Goal: Information Seeking & Learning: Find specific fact

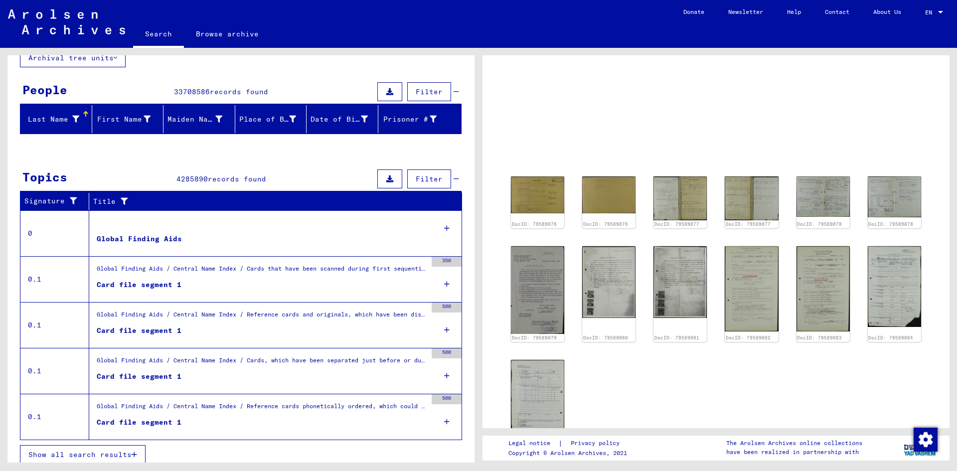
scroll to position [75, 0]
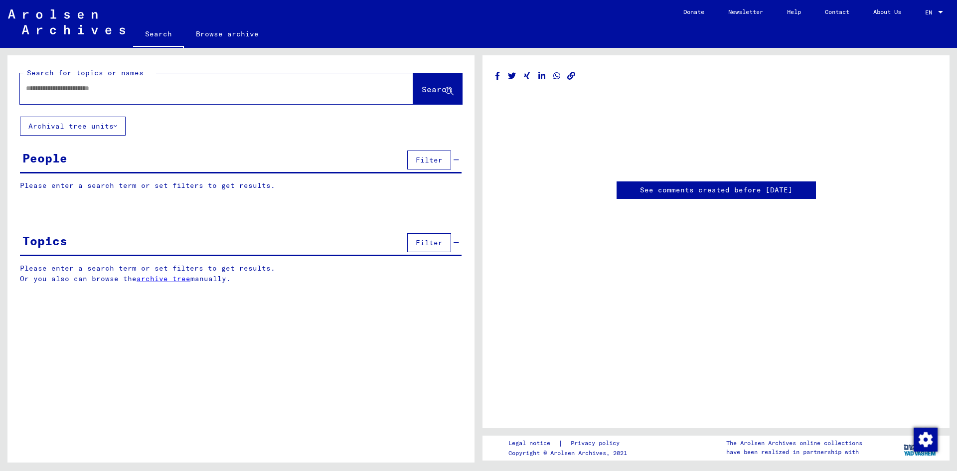
type input "********"
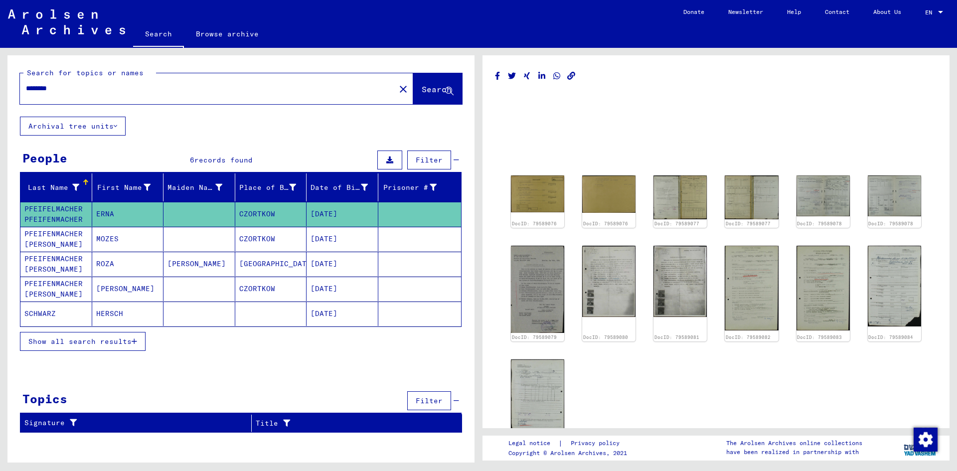
click at [39, 314] on mat-cell "SCHWARZ" at bounding box center [56, 314] width 72 height 24
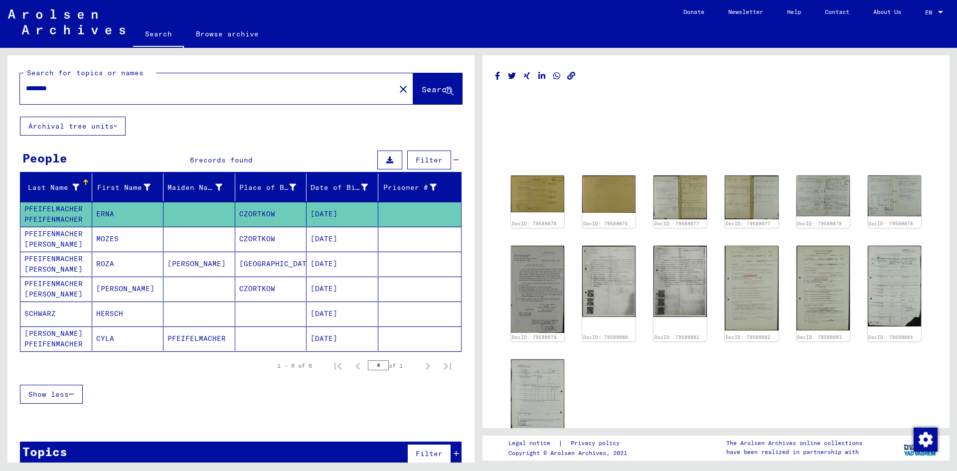
click at [111, 289] on mat-cell "[PERSON_NAME]" at bounding box center [128, 289] width 72 height 24
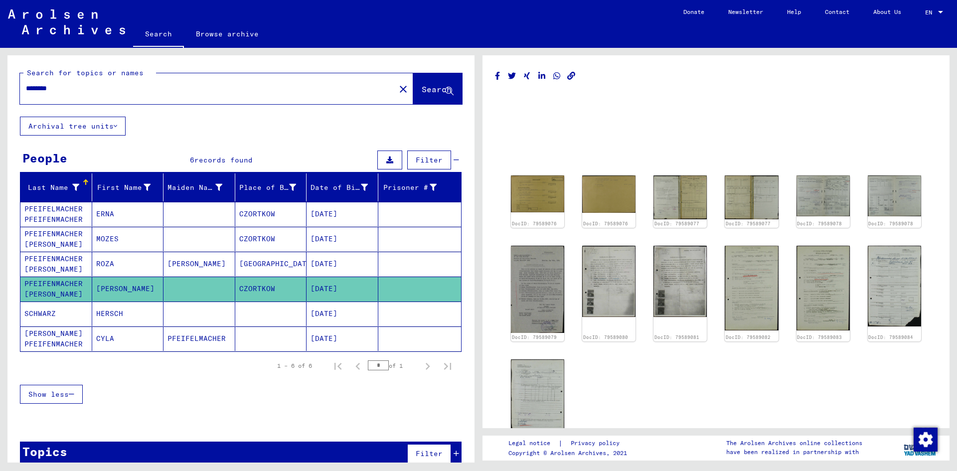
click at [107, 218] on mat-cell "ERNA" at bounding box center [128, 214] width 72 height 24
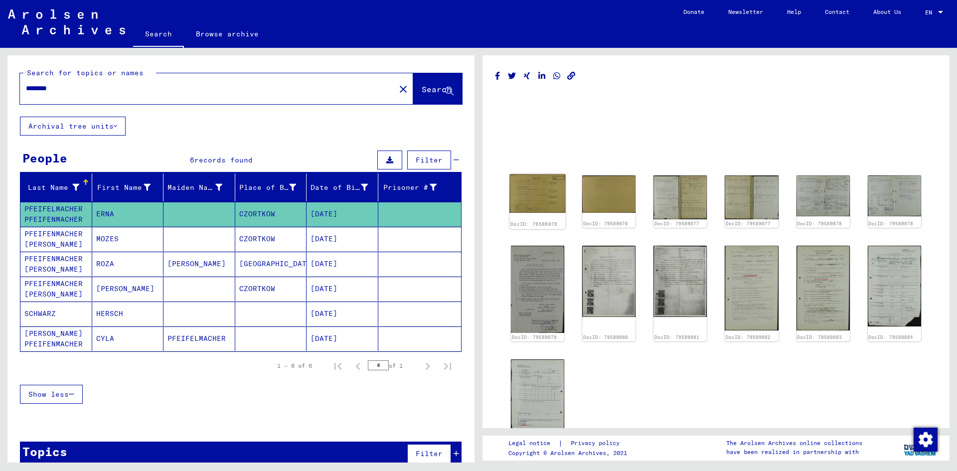
click at [532, 181] on img at bounding box center [538, 194] width 56 height 39
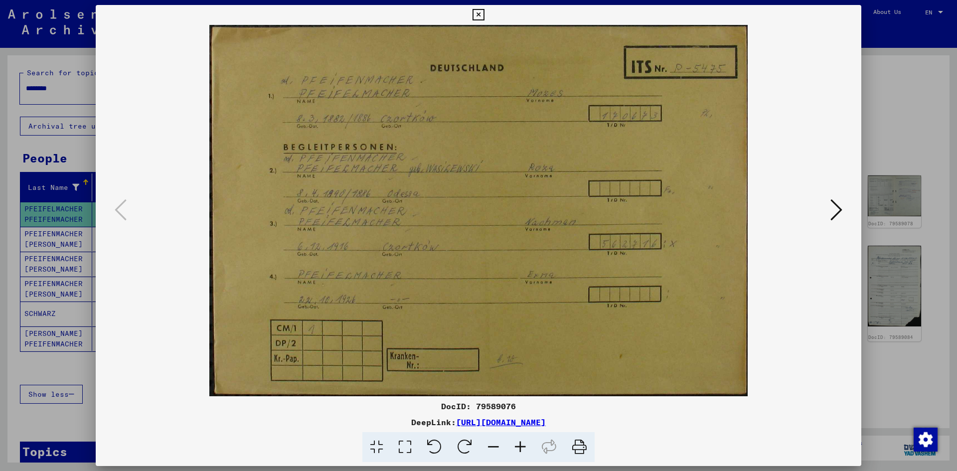
drag, startPoint x: 466, startPoint y: 286, endPoint x: 606, endPoint y: 365, distance: 161.2
click at [606, 365] on img at bounding box center [479, 210] width 698 height 371
click at [839, 206] on icon at bounding box center [837, 210] width 12 height 24
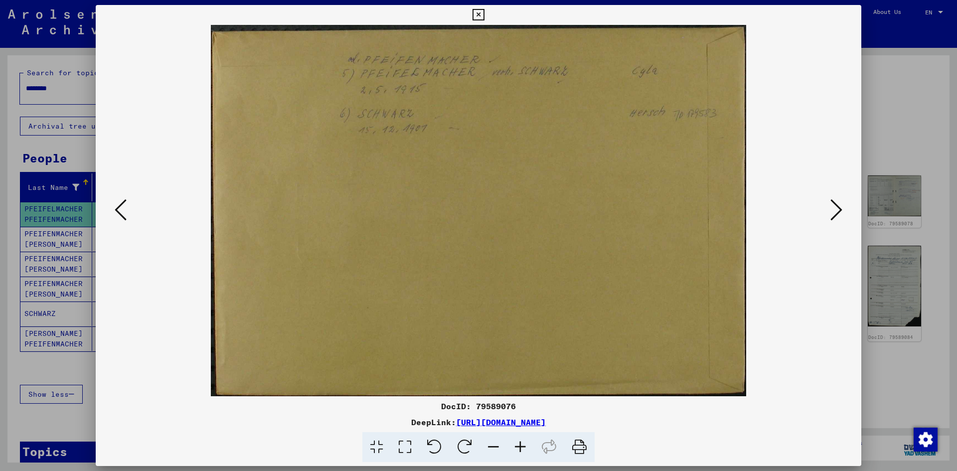
click at [121, 214] on icon at bounding box center [121, 210] width 12 height 24
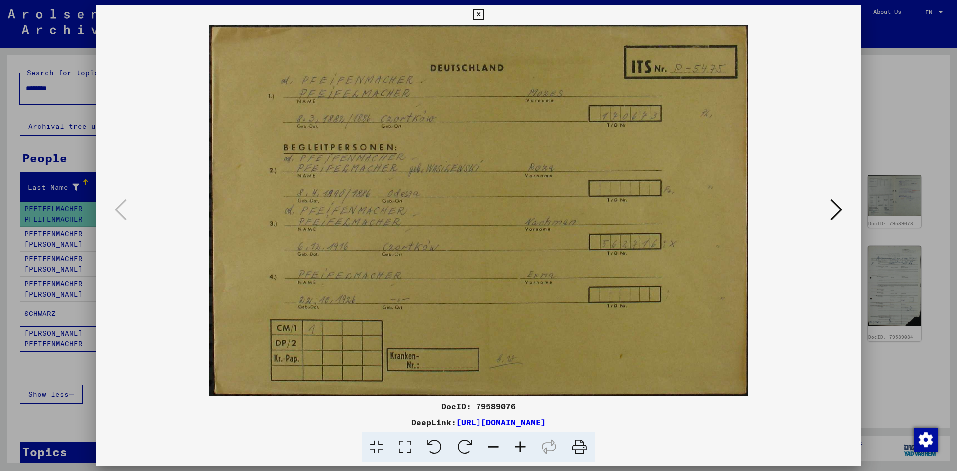
drag, startPoint x: 581, startPoint y: 454, endPoint x: 737, endPoint y: 406, distance: 163.2
click at [581, 454] on icon at bounding box center [579, 447] width 30 height 30
click at [839, 212] on icon at bounding box center [837, 210] width 12 height 24
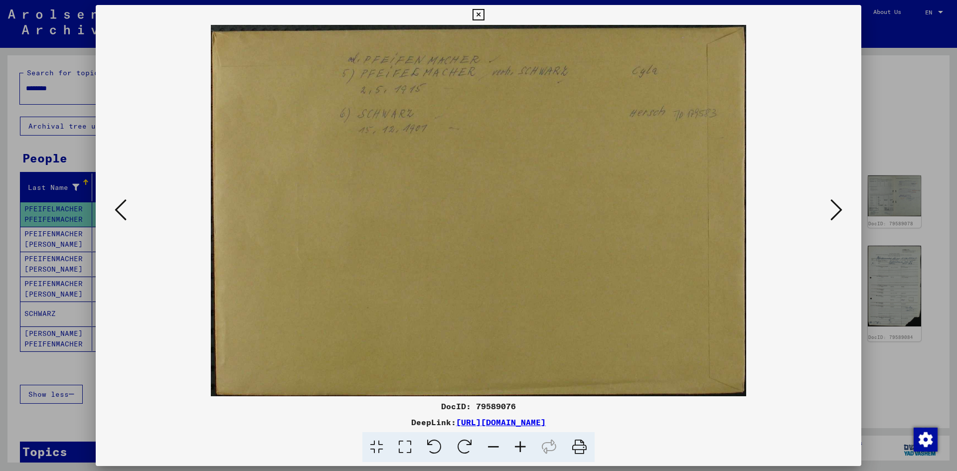
click at [580, 449] on icon at bounding box center [579, 447] width 30 height 30
click at [837, 207] on icon at bounding box center [837, 210] width 12 height 24
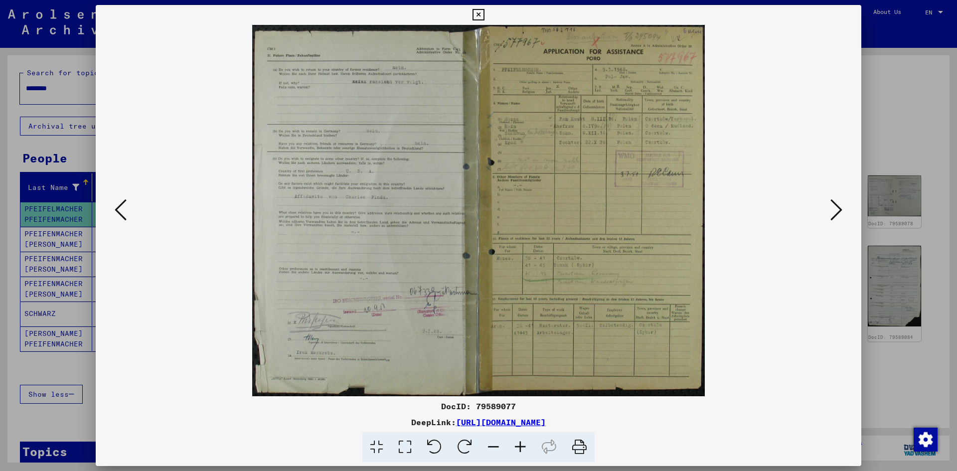
click at [576, 152] on img at bounding box center [479, 210] width 698 height 371
click at [405, 443] on icon at bounding box center [405, 447] width 28 height 30
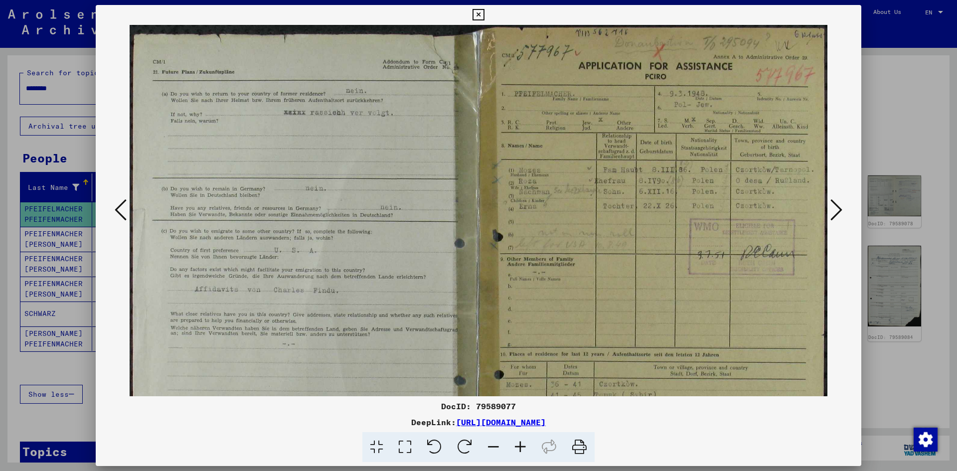
click at [405, 443] on icon at bounding box center [405, 447] width 28 height 30
drag, startPoint x: 623, startPoint y: 176, endPoint x: 616, endPoint y: 218, distance: 43.5
click at [616, 218] on img at bounding box center [479, 311] width 698 height 572
click at [582, 444] on icon at bounding box center [579, 447] width 30 height 30
click at [836, 211] on icon at bounding box center [837, 210] width 12 height 24
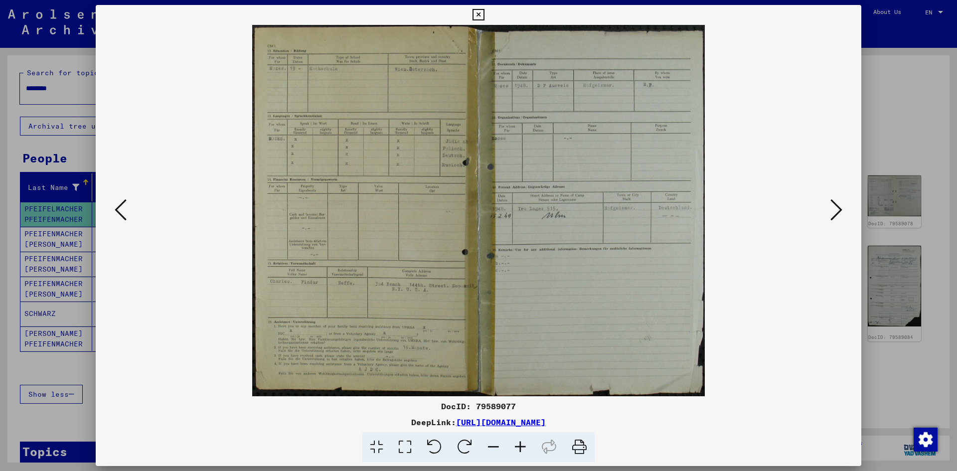
click at [411, 174] on img at bounding box center [479, 210] width 698 height 371
click at [834, 212] on icon at bounding box center [837, 210] width 12 height 24
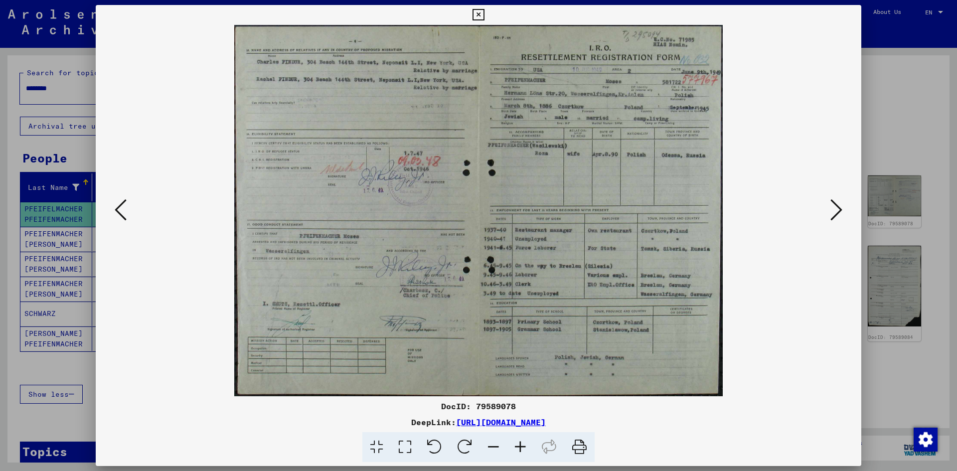
click at [580, 447] on icon at bounding box center [579, 447] width 30 height 30
click at [840, 210] on icon at bounding box center [837, 210] width 12 height 24
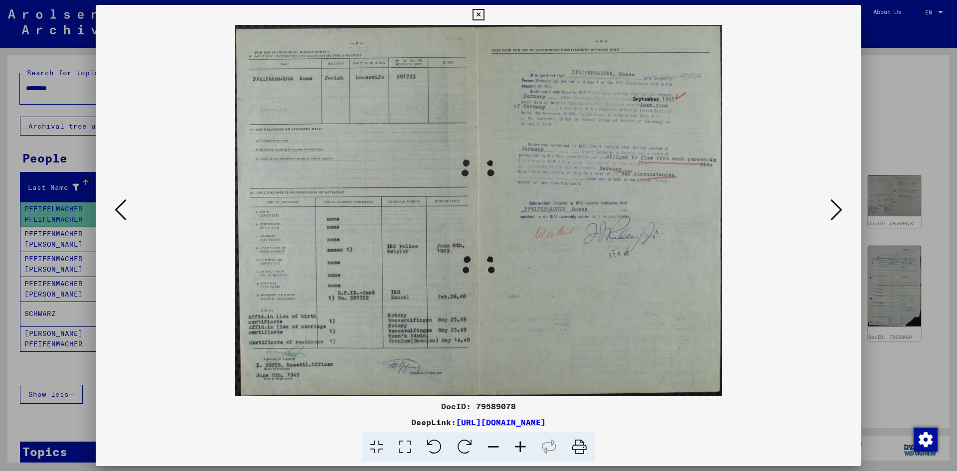
click at [838, 210] on icon at bounding box center [837, 210] width 12 height 24
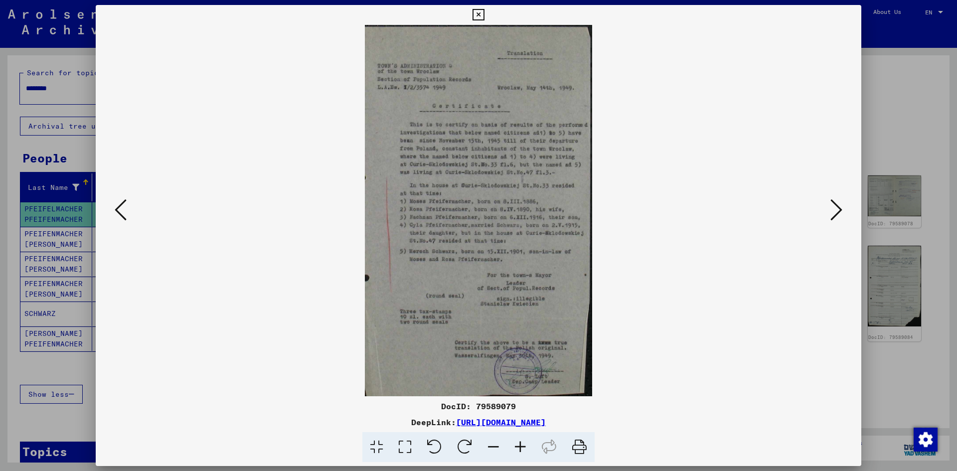
click at [454, 251] on img at bounding box center [479, 210] width 698 height 371
drag, startPoint x: 575, startPoint y: 447, endPoint x: 728, endPoint y: 407, distance: 157.2
click at [576, 447] on icon at bounding box center [579, 447] width 30 height 30
click at [64, 358] on div at bounding box center [478, 235] width 957 height 471
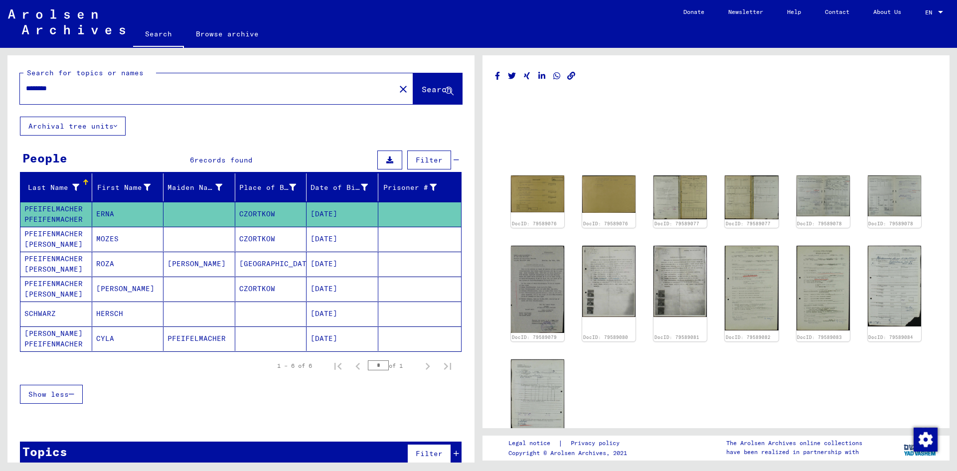
drag, startPoint x: 273, startPoint y: 237, endPoint x: 268, endPoint y: 237, distance: 5.5
click at [268, 237] on mat-cell "CZORTKOW" at bounding box center [271, 239] width 72 height 24
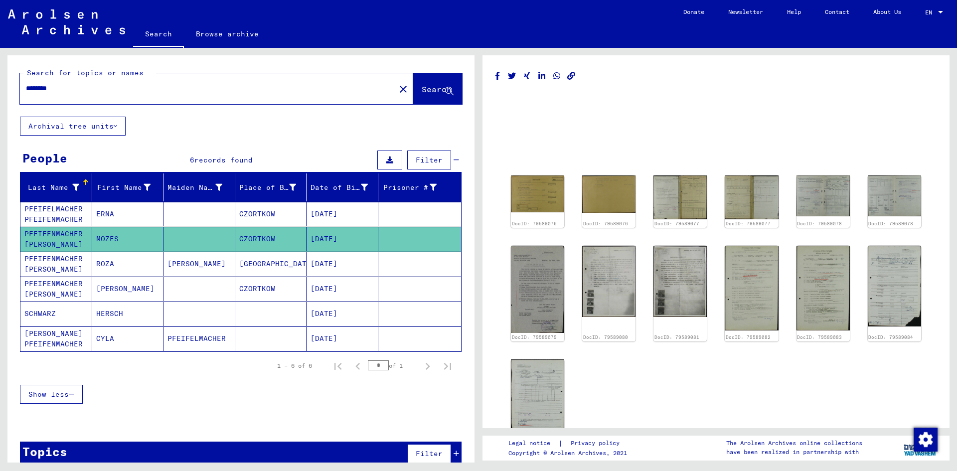
drag, startPoint x: 271, startPoint y: 237, endPoint x: 237, endPoint y: 241, distance: 34.1
click at [237, 241] on mat-cell "CZORTKOW" at bounding box center [271, 239] width 72 height 24
copy mat-cell "CZORTKOW"
drag, startPoint x: 116, startPoint y: 263, endPoint x: 95, endPoint y: 265, distance: 21.0
click at [95, 265] on mat-cell "ROZA" at bounding box center [128, 264] width 72 height 24
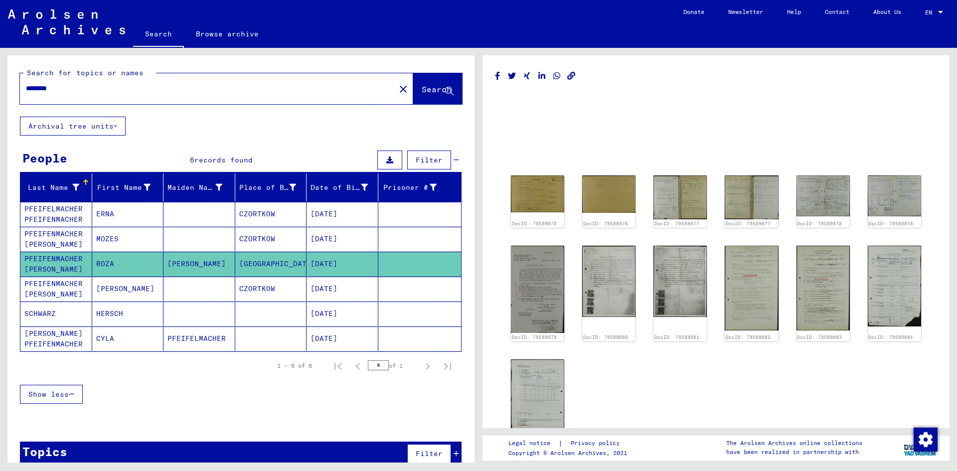
copy mat-cell "ROZA"
drag, startPoint x: 353, startPoint y: 263, endPoint x: 303, endPoint y: 263, distance: 49.4
click at [307, 263] on mat-cell "[DATE]" at bounding box center [343, 264] width 72 height 24
copy mat-cell "[DATE]"
drag, startPoint x: 266, startPoint y: 260, endPoint x: 235, endPoint y: 265, distance: 31.2
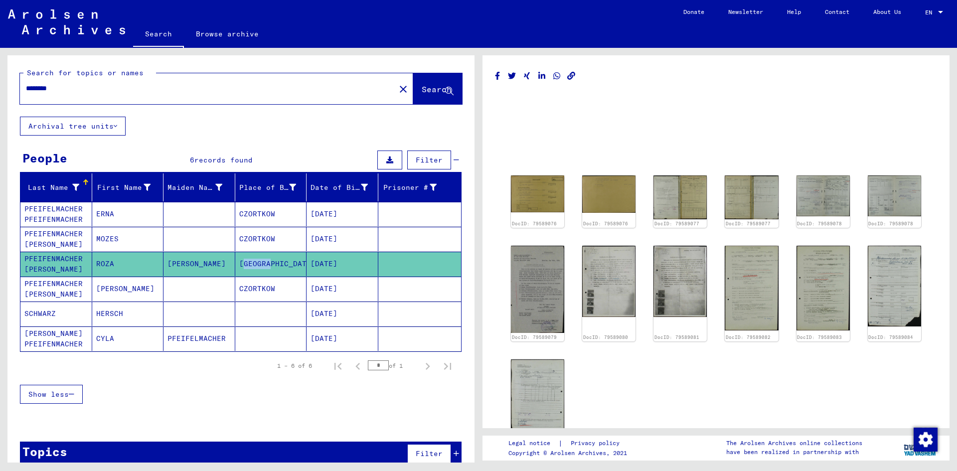
click at [235, 265] on mat-cell "[GEOGRAPHIC_DATA]" at bounding box center [271, 264] width 72 height 24
copy mat-cell "[GEOGRAPHIC_DATA]"
drag, startPoint x: 350, startPoint y: 290, endPoint x: 306, endPoint y: 289, distance: 43.9
click at [307, 289] on mat-cell "[DATE]" at bounding box center [343, 289] width 72 height 24
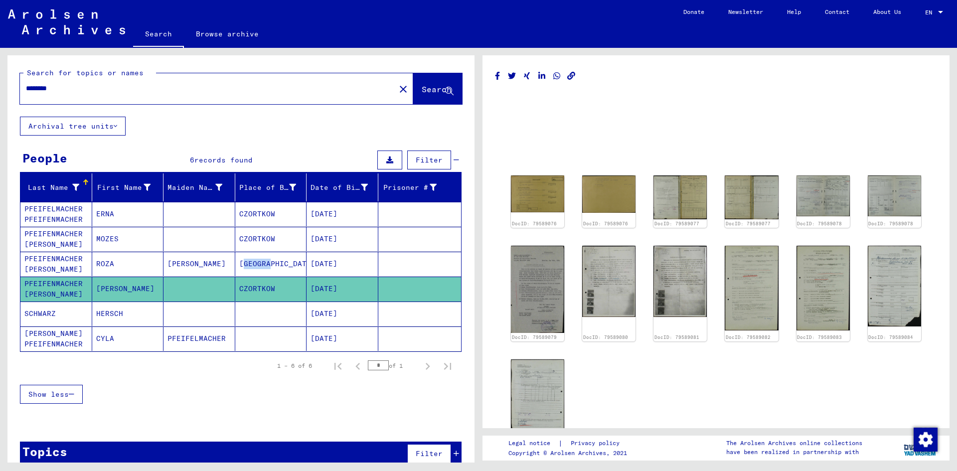
copy mat-cell "[DATE]"
drag, startPoint x: 272, startPoint y: 289, endPoint x: 231, endPoint y: 292, distance: 41.0
click at [235, 292] on mat-cell "CZORTKOW" at bounding box center [271, 289] width 72 height 24
copy mat-cell "CZORTKOW"
drag, startPoint x: 352, startPoint y: 338, endPoint x: 303, endPoint y: 331, distance: 48.9
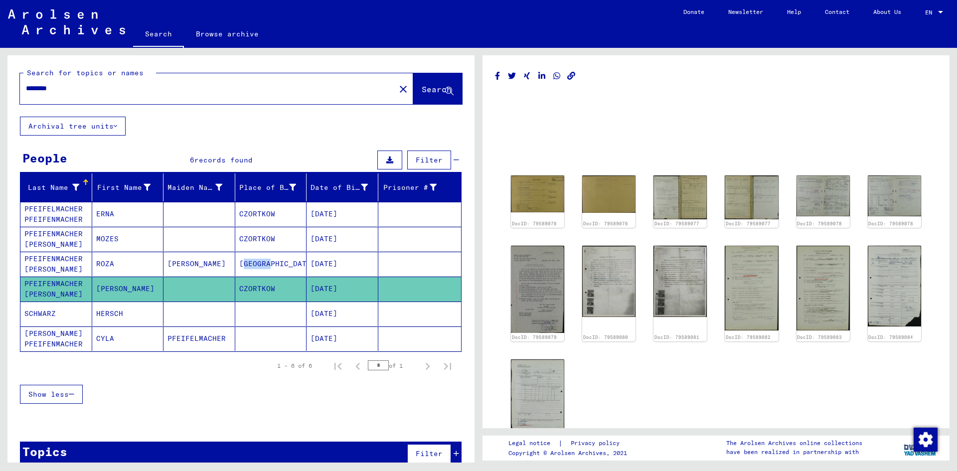
click at [307, 331] on mat-cell "[DATE]" at bounding box center [343, 339] width 72 height 24
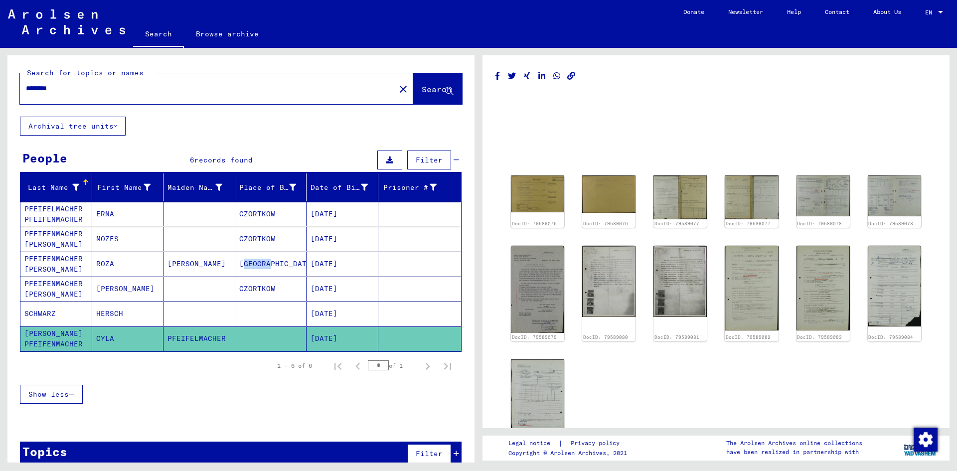
copy mat-cell "[DATE]"
drag, startPoint x: 354, startPoint y: 314, endPoint x: 305, endPoint y: 314, distance: 48.9
click at [307, 314] on mat-cell "[DATE]" at bounding box center [343, 314] width 72 height 24
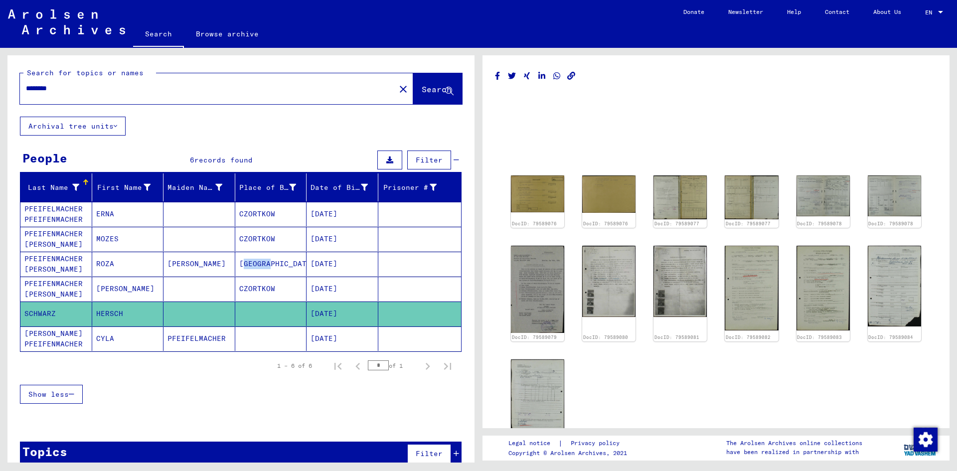
copy mat-cell "[DATE]"
click at [332, 239] on mat-cell "[DATE]" at bounding box center [343, 239] width 72 height 24
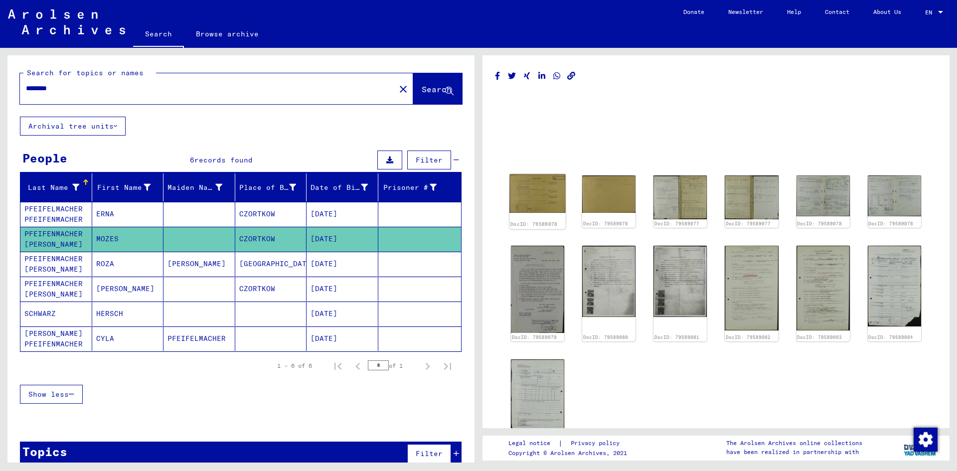
click at [537, 205] on img at bounding box center [538, 194] width 56 height 39
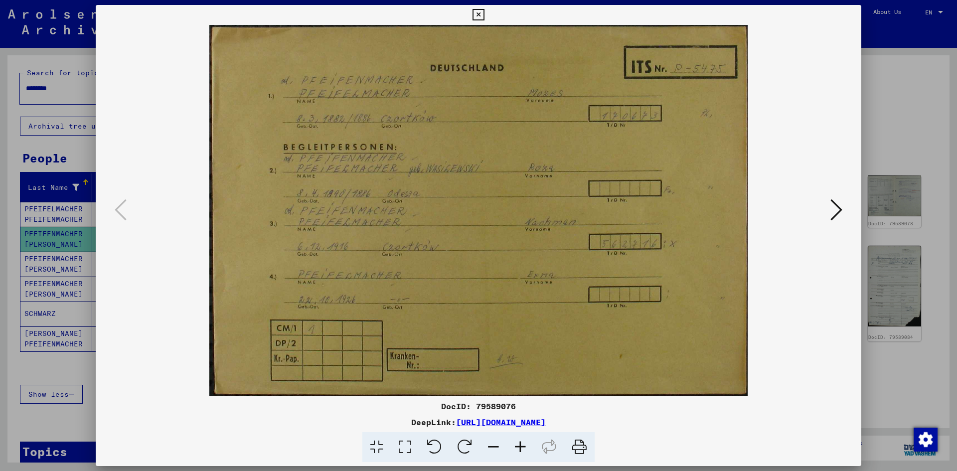
click at [361, 130] on img at bounding box center [479, 210] width 698 height 371
click at [438, 202] on img at bounding box center [479, 210] width 698 height 371
drag, startPoint x: 420, startPoint y: 136, endPoint x: 421, endPoint y: 175, distance: 38.9
click at [421, 175] on img at bounding box center [479, 210] width 698 height 371
click at [458, 184] on img at bounding box center [479, 210] width 698 height 371
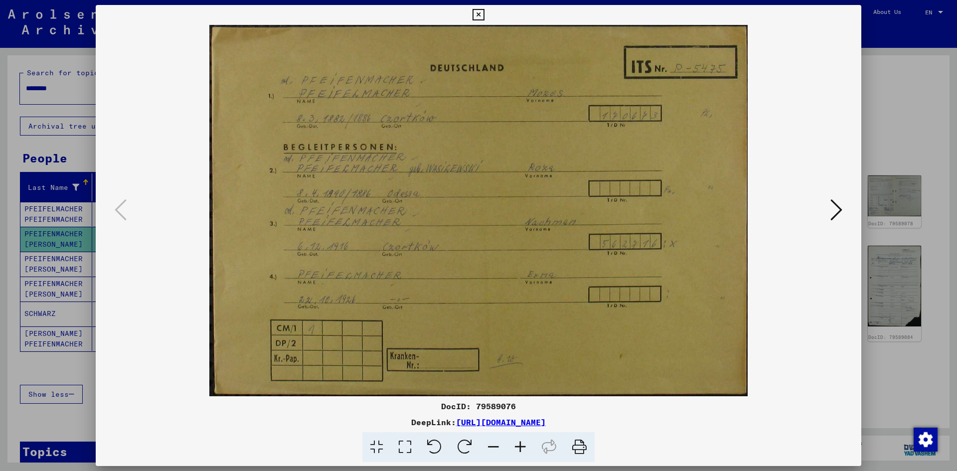
click at [482, 11] on icon at bounding box center [478, 15] width 11 height 12
